Goal: Task Accomplishment & Management: Use online tool/utility

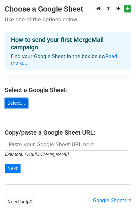
click at [17, 98] on link "Select..." at bounding box center [16, 103] width 23 height 10
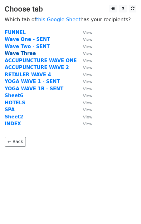
click at [25, 52] on strong "Wave Three" at bounding box center [20, 54] width 31 height 6
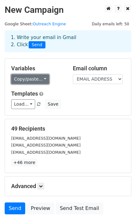
click at [45, 81] on link "Copy/paste..." at bounding box center [30, 79] width 38 height 10
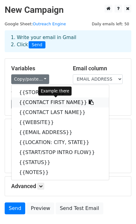
click at [51, 101] on link "{{CONTACT FIRST NAME}}" at bounding box center [61, 102] width 98 height 10
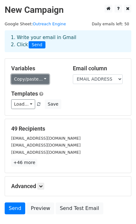
click at [22, 82] on link "Copy/paste..." at bounding box center [30, 79] width 38 height 10
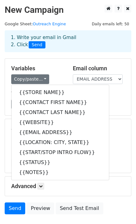
click at [52, 62] on div "Variables Copy/paste... {{STORE NAME}} {{CONTACT FIRST NAME}} {{CONTACT LAST NA…" at bounding box center [68, 87] width 126 height 56
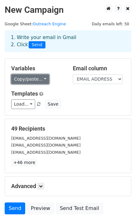
click at [41, 81] on link "Copy/paste..." at bounding box center [30, 79] width 38 height 10
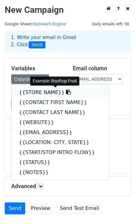
click at [39, 92] on link "{{STORE NAME}}" at bounding box center [61, 92] width 98 height 10
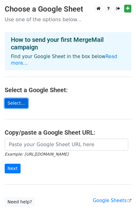
click at [22, 98] on link "Select..." at bounding box center [16, 103] width 23 height 10
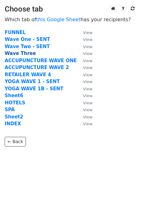
click at [22, 52] on strong "Wave Three" at bounding box center [20, 54] width 31 height 6
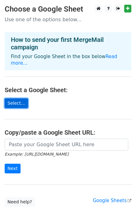
click at [16, 98] on link "Select..." at bounding box center [16, 103] width 23 height 10
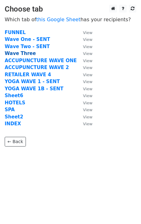
click at [23, 51] on strong "Wave Three" at bounding box center [20, 54] width 31 height 6
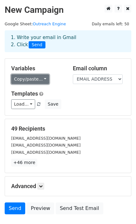
click at [39, 81] on link "Copy/paste..." at bounding box center [30, 79] width 38 height 10
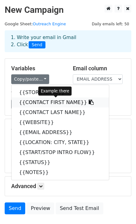
click at [42, 103] on link "{{CONTACT FIRST NAME}}" at bounding box center [61, 102] width 98 height 10
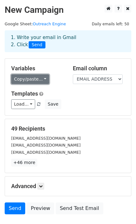
click at [41, 79] on link "Copy/paste..." at bounding box center [30, 79] width 38 height 10
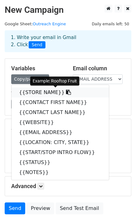
click at [37, 93] on link "{{STORE NAME}}" at bounding box center [61, 92] width 98 height 10
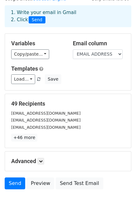
scroll to position [44, 0]
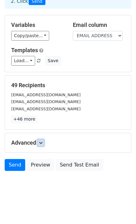
click at [43, 142] on icon at bounding box center [41, 143] width 4 height 4
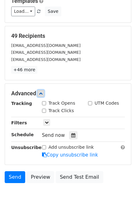
scroll to position [94, 0]
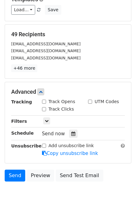
click at [44, 102] on input "Track Opens" at bounding box center [44, 102] width 4 height 4
checkbox input "true"
click at [45, 109] on input "Track Clicks" at bounding box center [44, 109] width 4 height 4
checkbox input "true"
click at [46, 122] on icon at bounding box center [47, 121] width 4 height 4
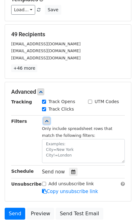
click at [46, 121] on icon at bounding box center [47, 121] width 4 height 4
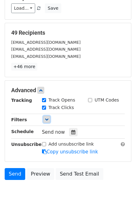
scroll to position [98, 0]
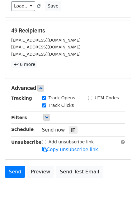
click at [58, 130] on span "Send now" at bounding box center [53, 130] width 23 height 6
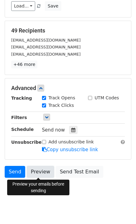
click at [42, 173] on link "Preview" at bounding box center [40, 172] width 27 height 12
click at [34, 169] on link "Preview" at bounding box center [40, 172] width 27 height 12
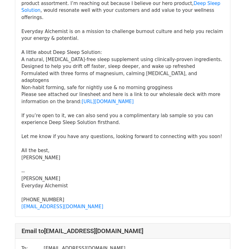
scroll to position [1094, 0]
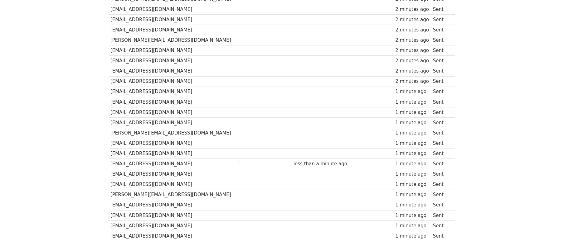
scroll to position [294, 0]
